Goal: Information Seeking & Learning: Learn about a topic

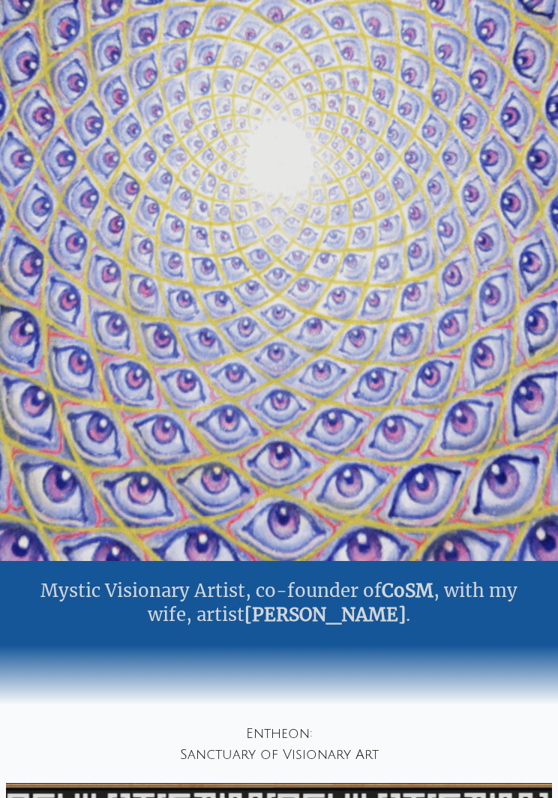
scroll to position [313, 0]
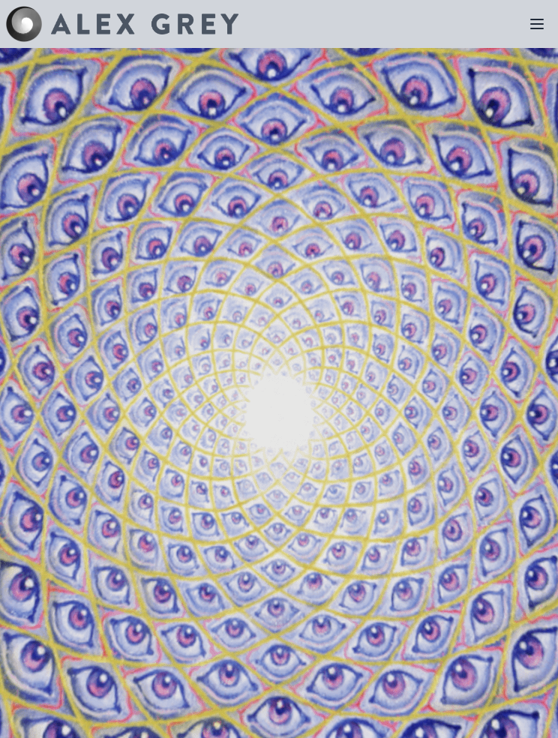
click at [529, 25] on icon at bounding box center [537, 24] width 18 height 18
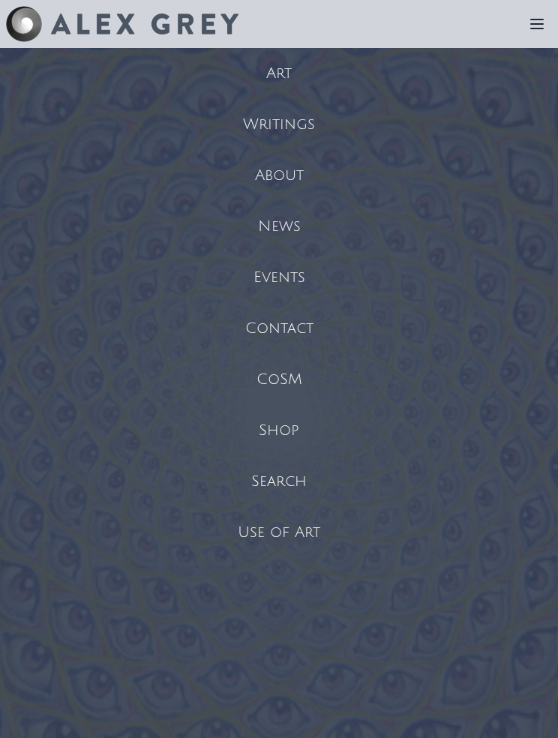
click at [294, 67] on div "Art" at bounding box center [279, 73] width 558 height 51
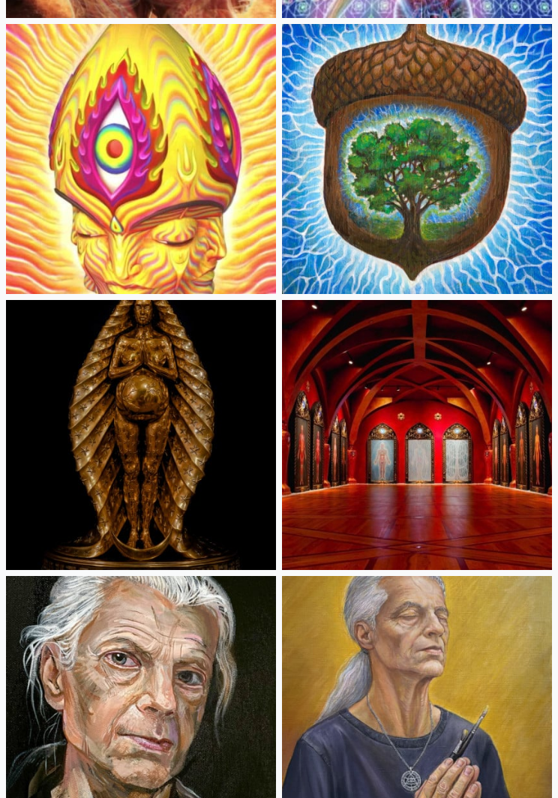
scroll to position [1241, 0]
click at [195, 205] on img at bounding box center [141, 159] width 270 height 270
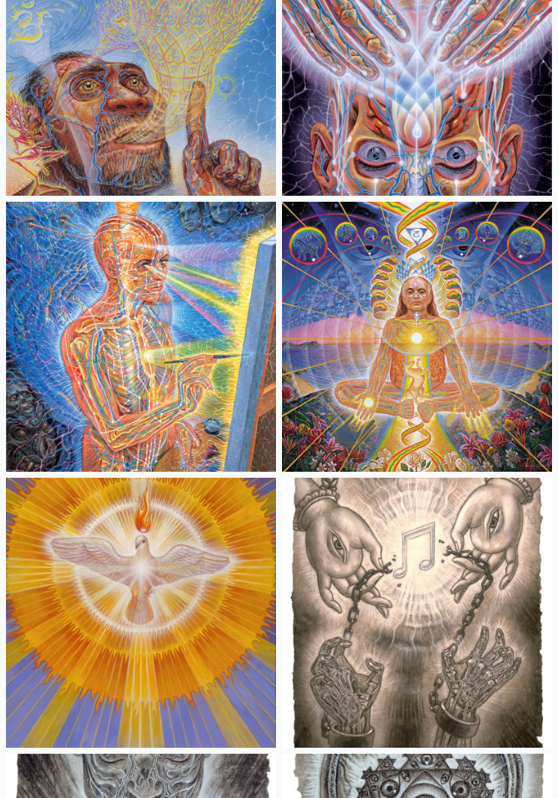
scroll to position [25351, 0]
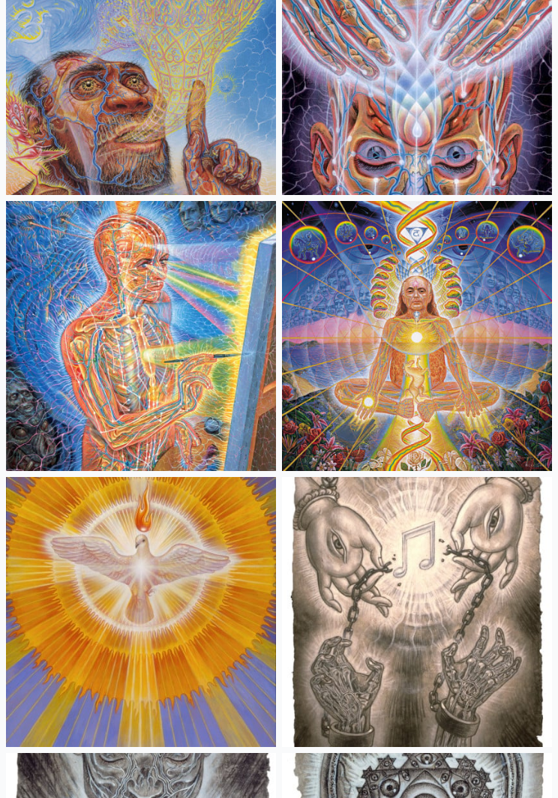
click at [152, 377] on img at bounding box center [141, 337] width 270 height 270
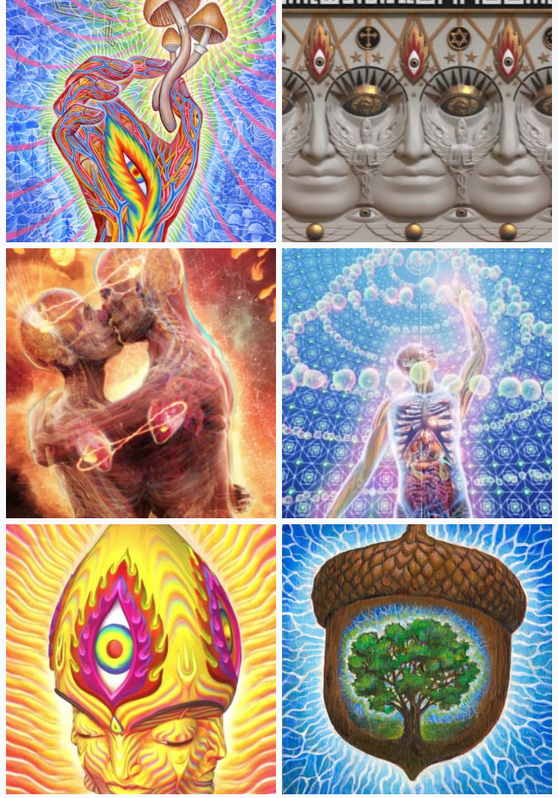
scroll to position [744, 0]
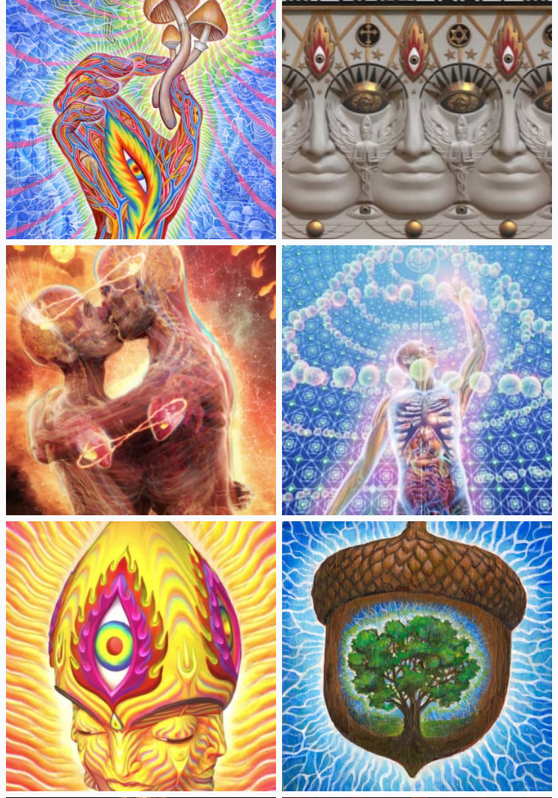
click at [224, 372] on img at bounding box center [141, 380] width 270 height 270
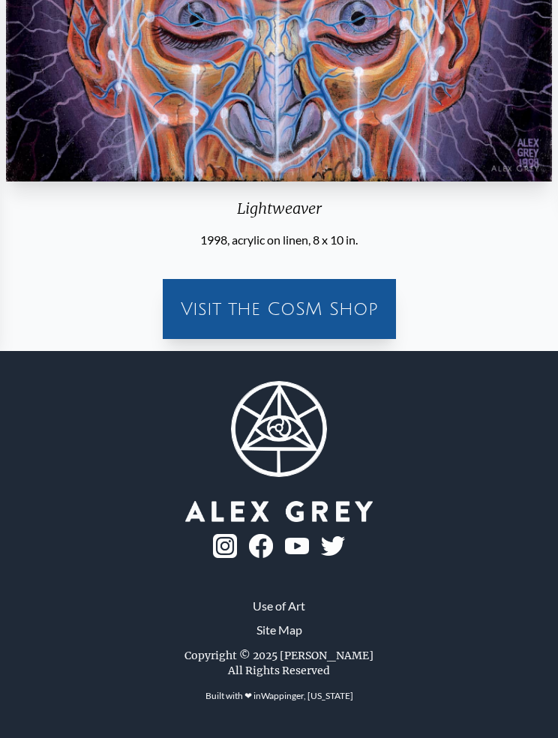
scroll to position [628, 0]
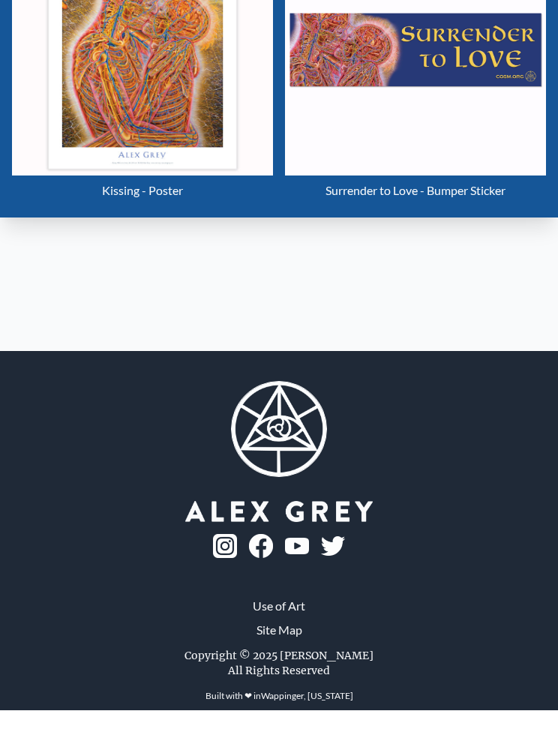
scroll to position [995, 0]
